Goal: Task Accomplishment & Management: Manage account settings

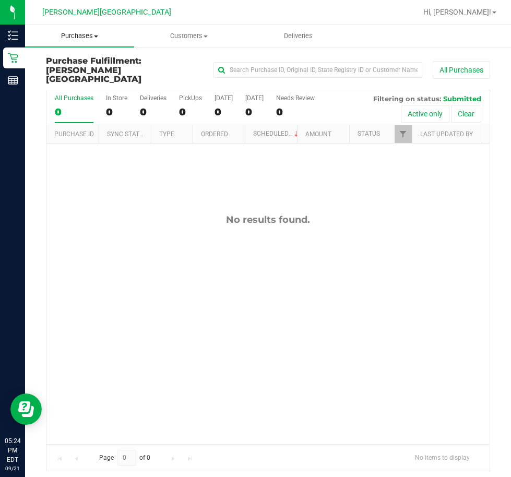
click at [73, 44] on uib-tab-heading "Purchases Summary of purchases Fulfillment All purchases" at bounding box center [79, 36] width 109 height 22
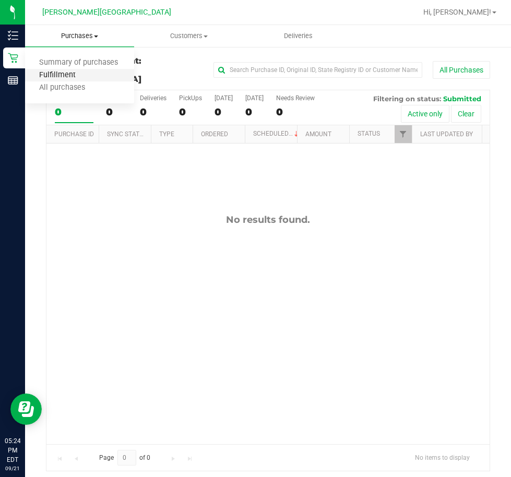
click at [65, 74] on span "Fulfillment" at bounding box center [57, 75] width 65 height 9
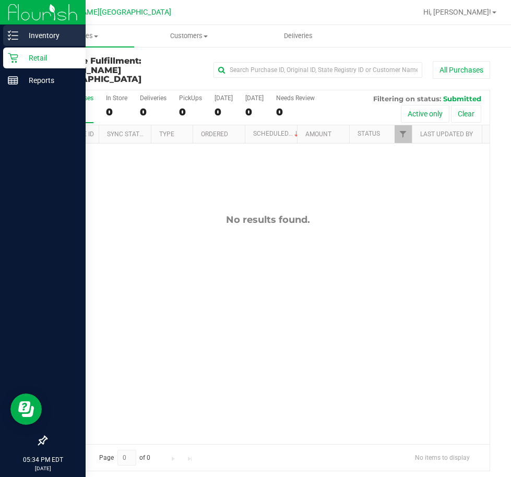
click at [21, 41] on p "Inventory" at bounding box center [49, 35] width 63 height 13
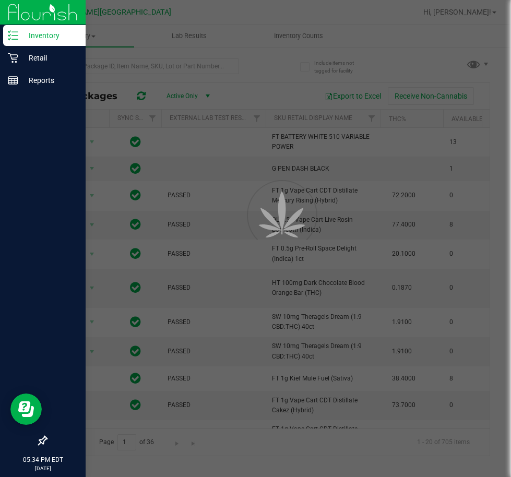
click at [141, 67] on div at bounding box center [255, 238] width 511 height 477
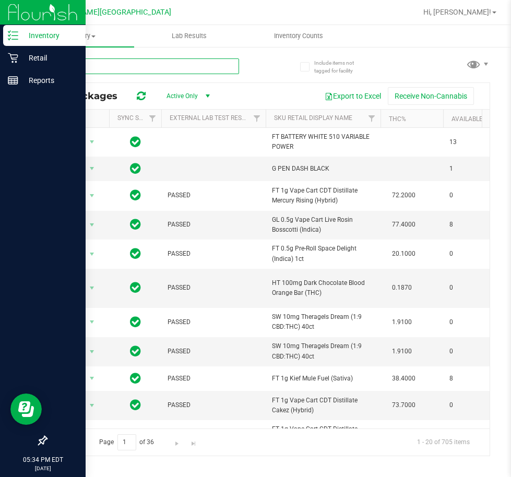
click at [140, 65] on input "text" at bounding box center [142, 66] width 193 height 16
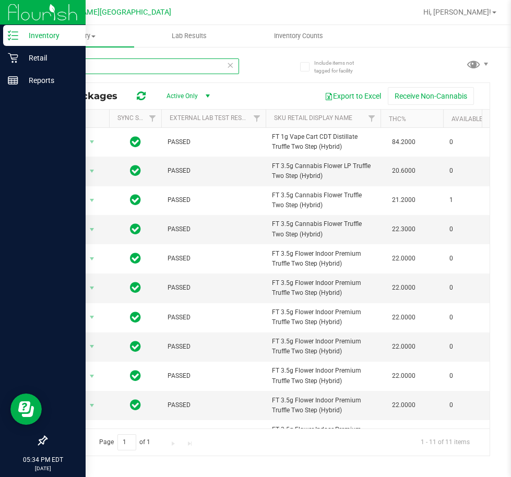
type input "t12"
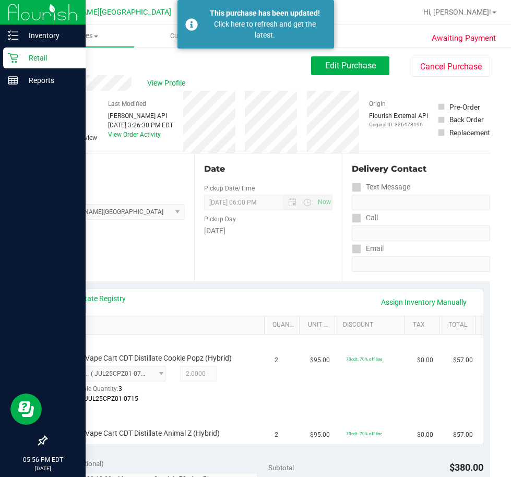
click at [22, 62] on p "Retail" at bounding box center [49, 58] width 63 height 13
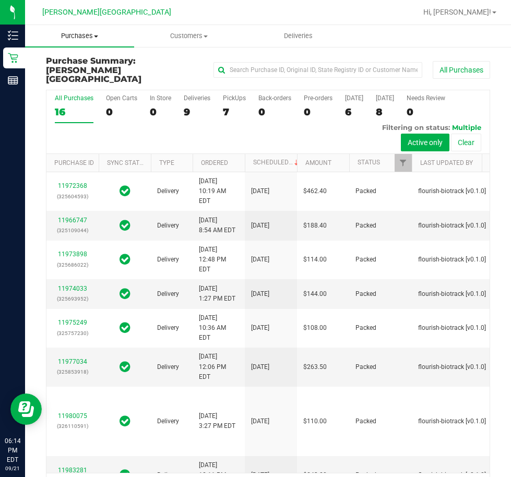
click at [88, 39] on span "Purchases" at bounding box center [79, 35] width 109 height 9
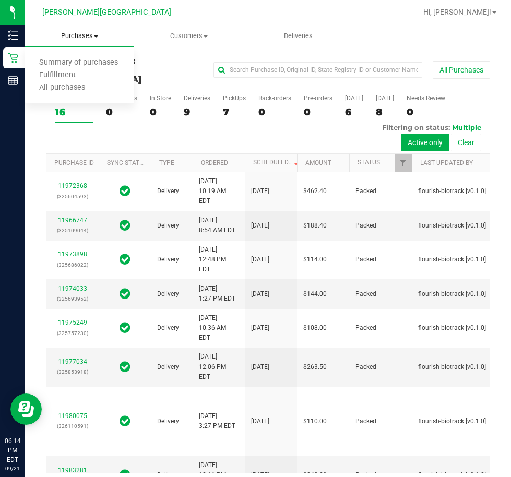
click at [86, 33] on span "Purchases" at bounding box center [79, 35] width 109 height 9
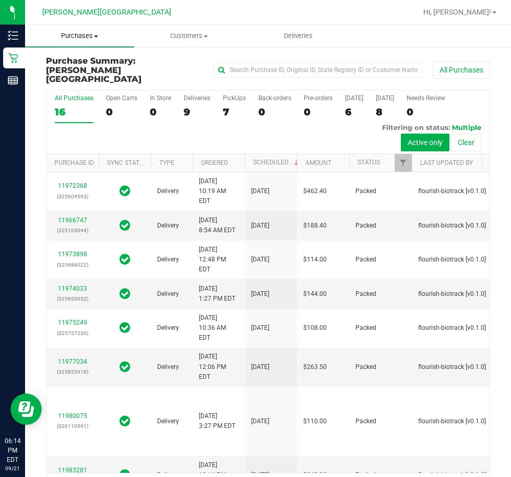
click at [78, 38] on span "Purchases" at bounding box center [79, 35] width 109 height 9
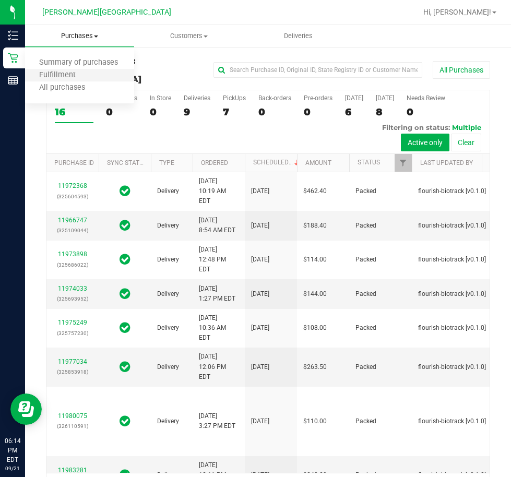
click at [71, 81] on li "Fulfillment" at bounding box center [79, 75] width 109 height 13
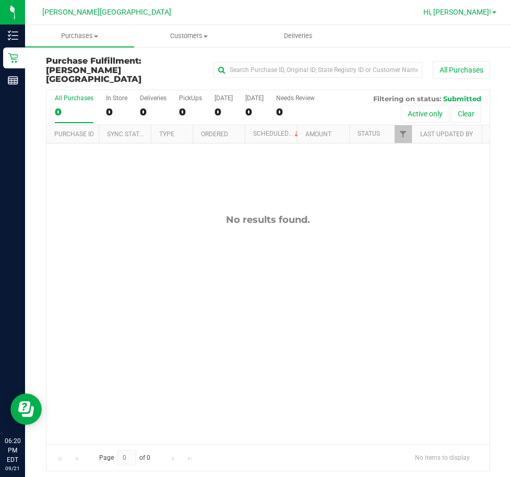
click at [461, 11] on span "Hi, [PERSON_NAME]!" at bounding box center [457, 12] width 68 height 8
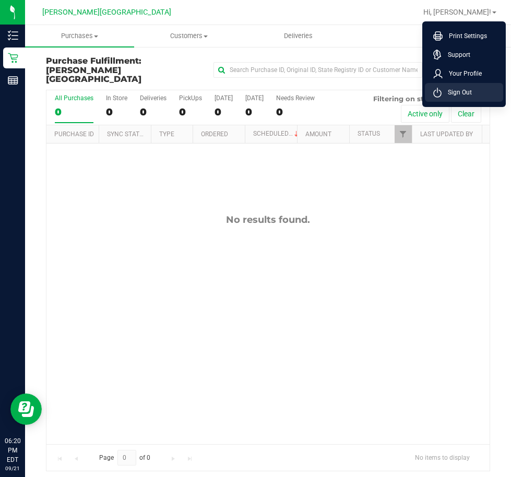
click at [456, 95] on span "Sign Out" at bounding box center [457, 92] width 30 height 10
